Goal: Task Accomplishment & Management: Use online tool/utility

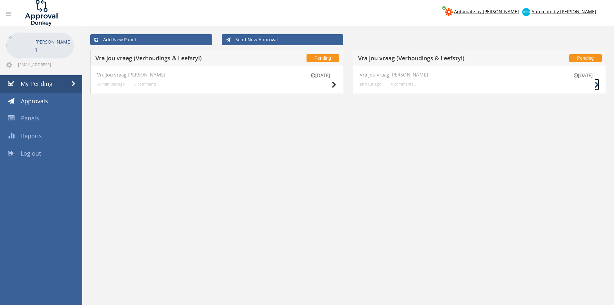
click at [599, 83] on icon at bounding box center [596, 85] width 5 height 7
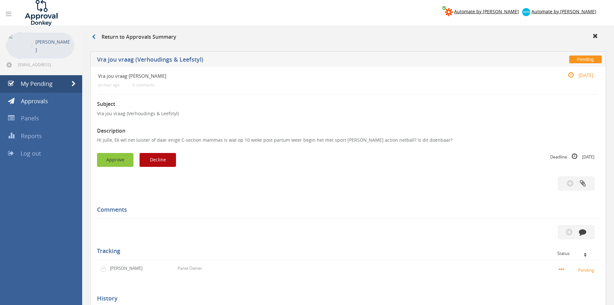
click at [111, 158] on button "Approve" at bounding box center [115, 160] width 36 height 14
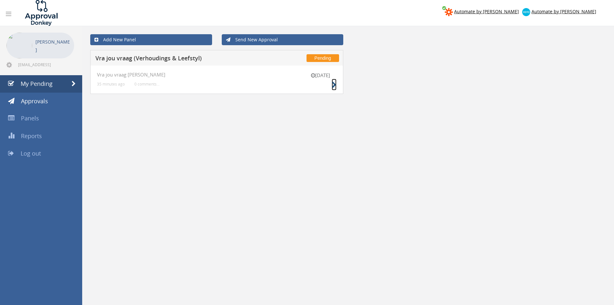
click at [335, 84] on icon at bounding box center [334, 85] width 5 height 7
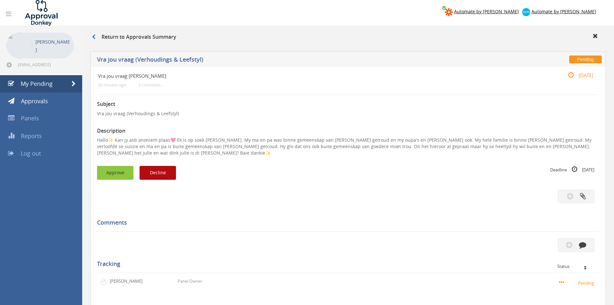
click at [122, 169] on button "Approve" at bounding box center [115, 173] width 36 height 14
